Goal: Understand process/instructions

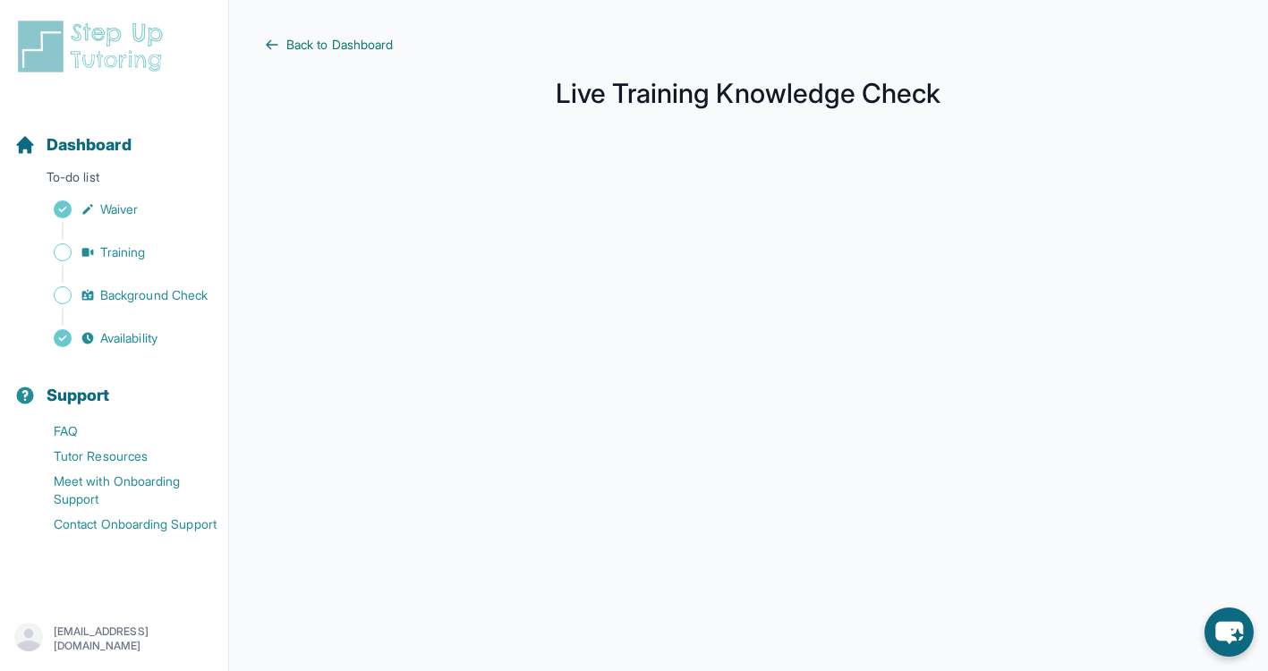
click at [369, 48] on span "Back to Dashboard" at bounding box center [339, 45] width 106 height 18
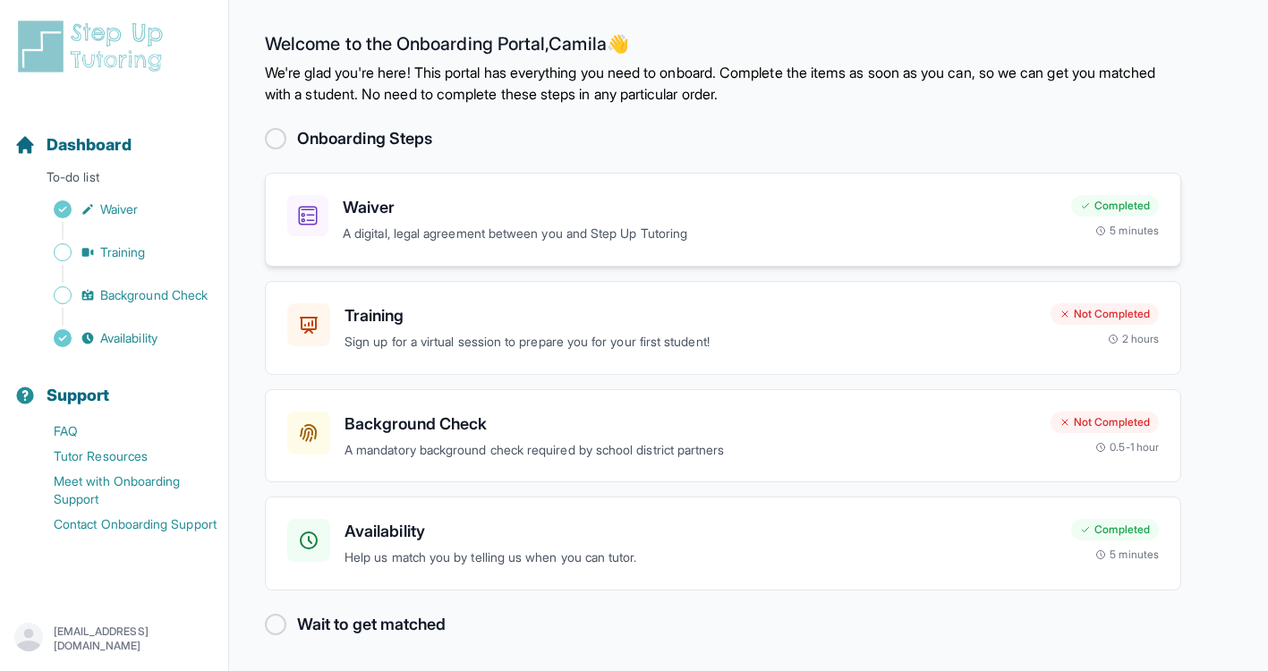
scroll to position [4, 0]
click at [93, 149] on span "Dashboard" at bounding box center [89, 144] width 85 height 25
click at [513, 439] on p "A mandatory background check required by school district partners" at bounding box center [691, 449] width 692 height 21
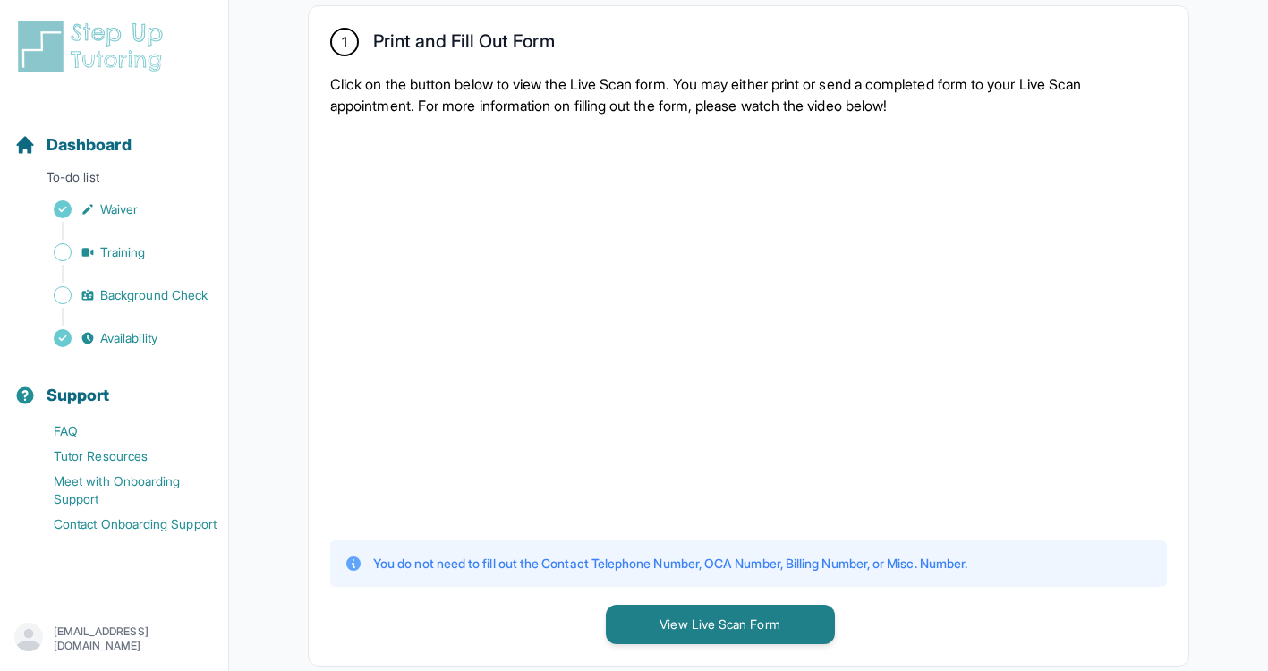
scroll to position [447, 0]
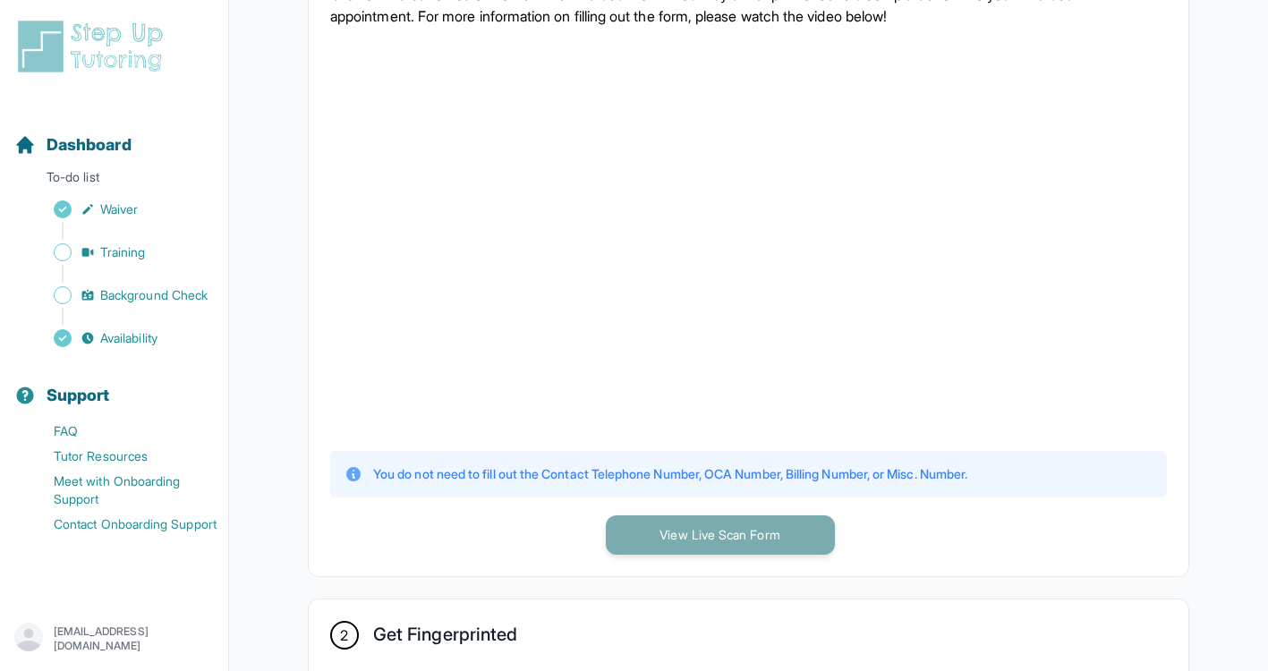
click at [639, 540] on button "View Live Scan Form" at bounding box center [720, 534] width 229 height 39
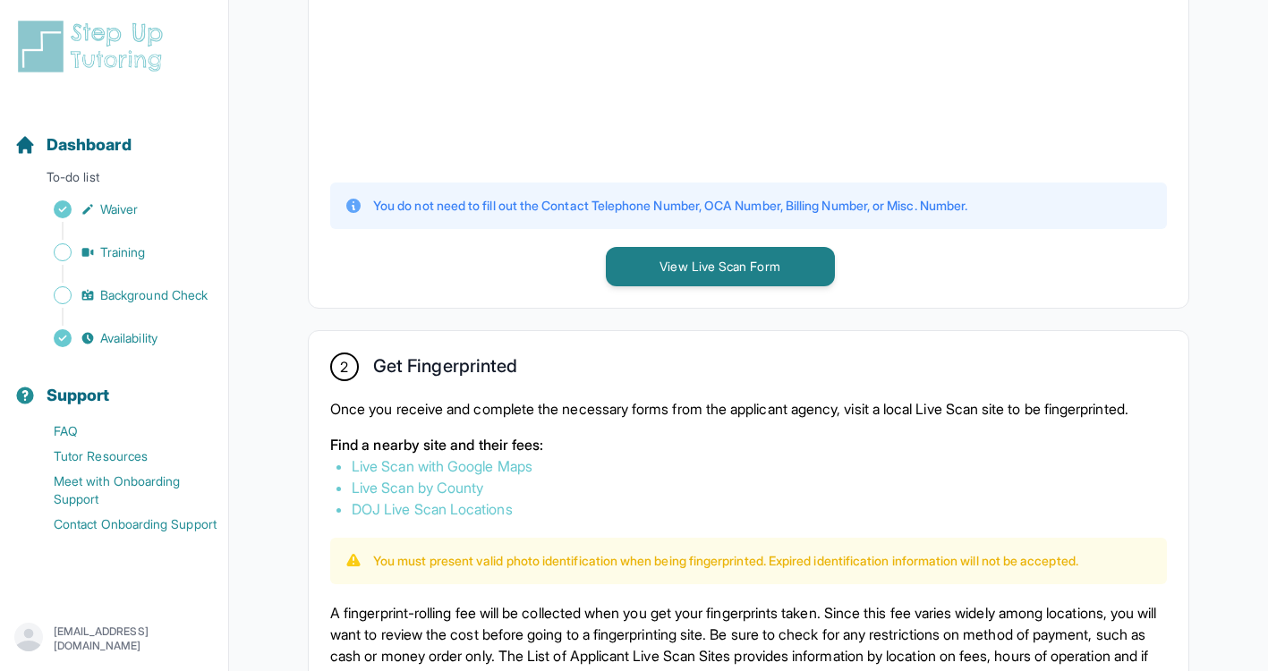
scroll to position [984, 0]
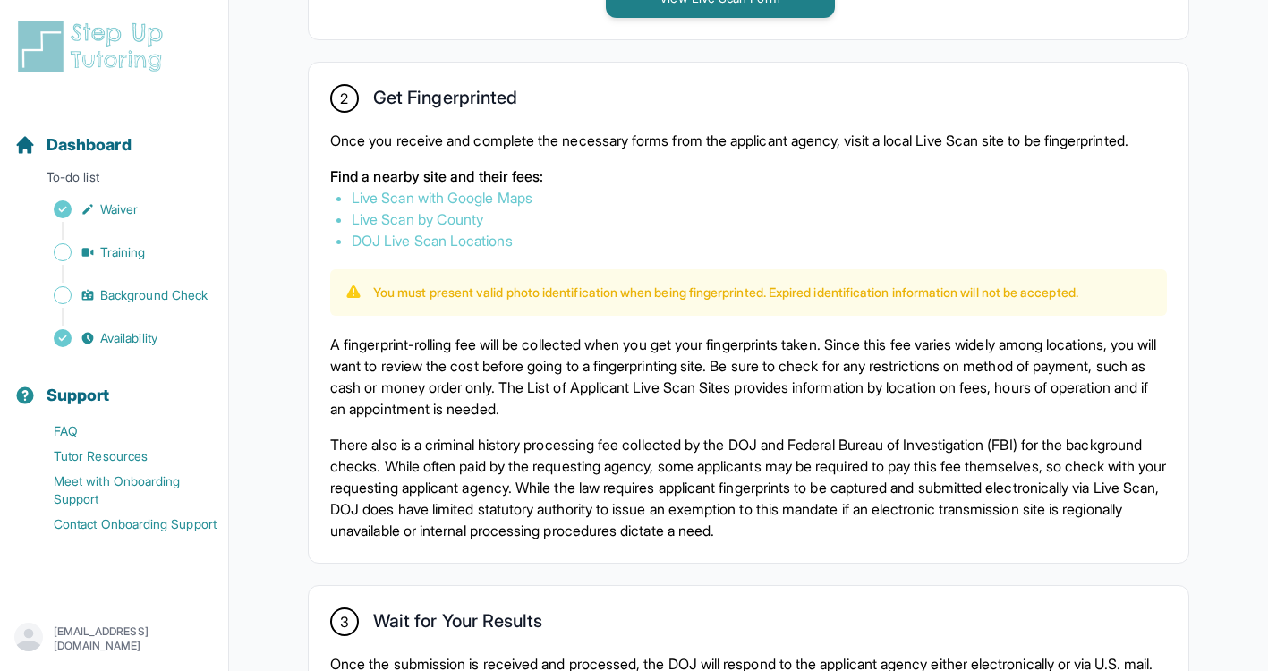
click at [432, 250] on link "DOJ Live Scan Locations" at bounding box center [432, 241] width 161 height 18
